Goal: Task Accomplishment & Management: Manage account settings

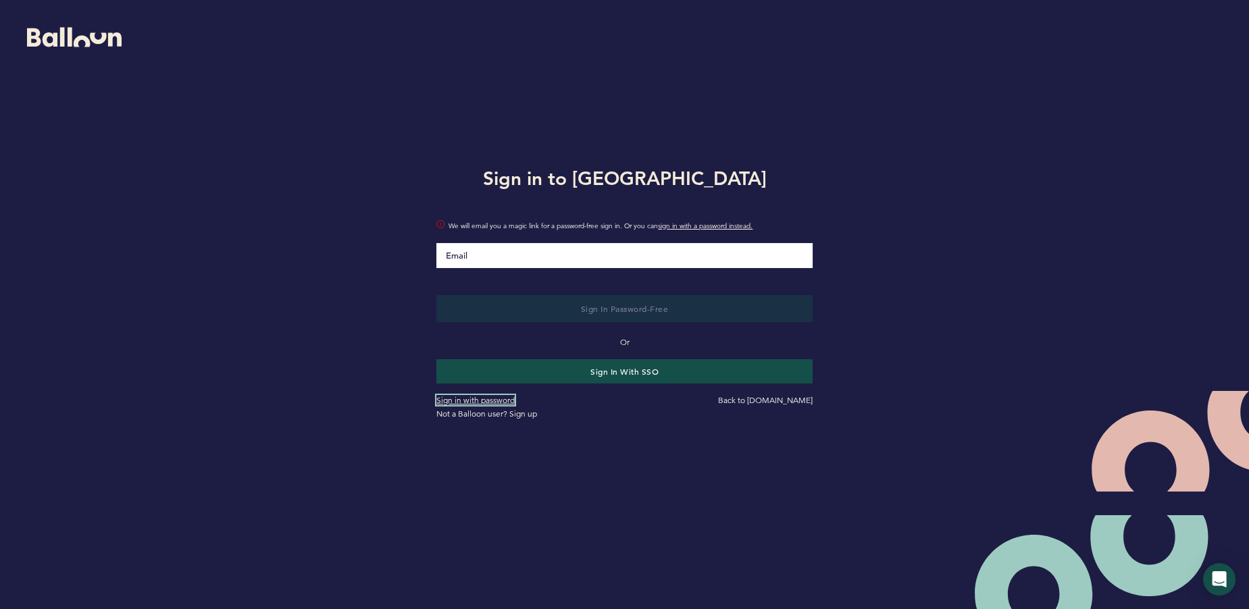
click at [495, 398] on link "Sign in with password" at bounding box center [475, 400] width 78 height 10
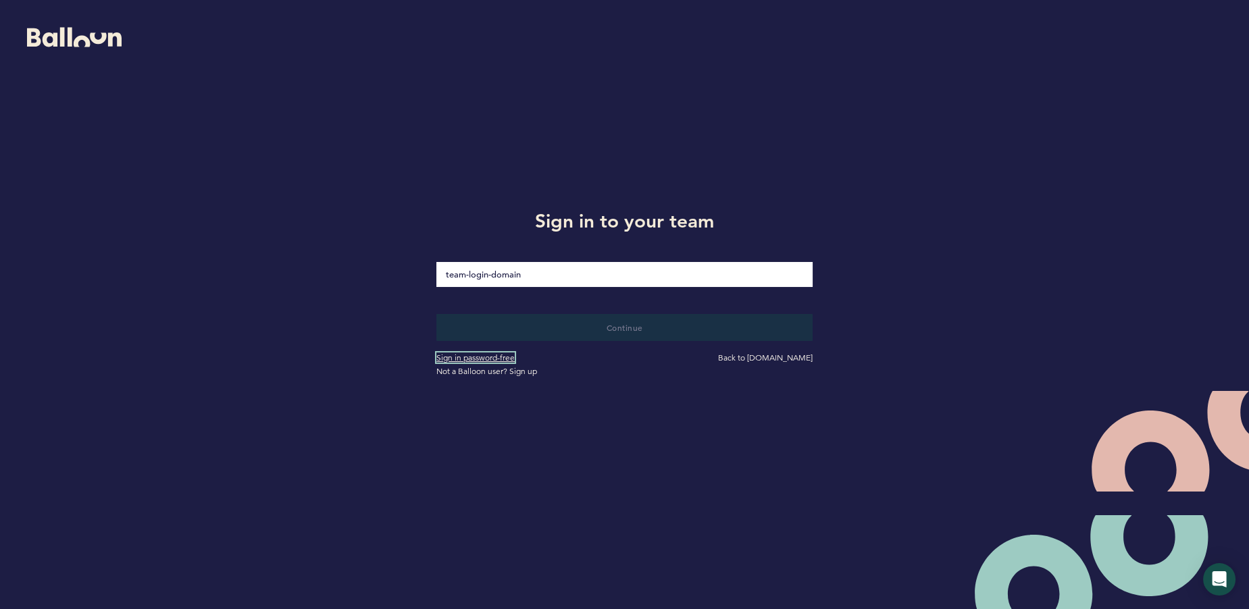
click at [507, 355] on link "Sign in password-free" at bounding box center [475, 358] width 78 height 10
